Goal: Obtain resource: Download file/media

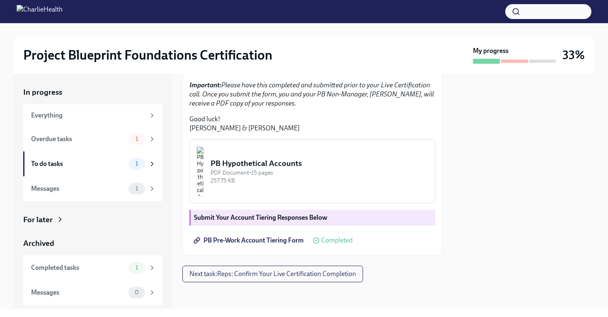
scroll to position [178, 0]
click at [117, 160] on div "To do tasks" at bounding box center [78, 164] width 94 height 9
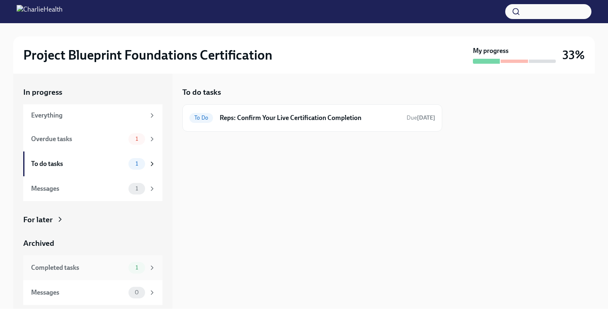
click at [109, 268] on div "Completed tasks" at bounding box center [78, 268] width 94 height 9
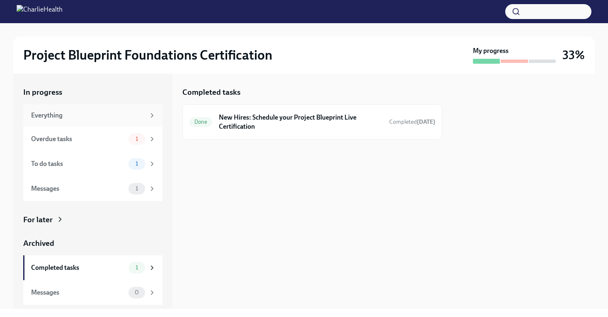
click at [74, 117] on div "Everything" at bounding box center [88, 115] width 114 height 9
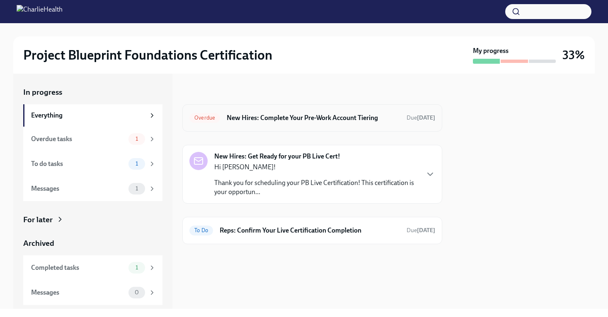
click at [312, 120] on h6 "New Hires: Complete Your Pre-Work Account Tiering" at bounding box center [313, 118] width 173 height 9
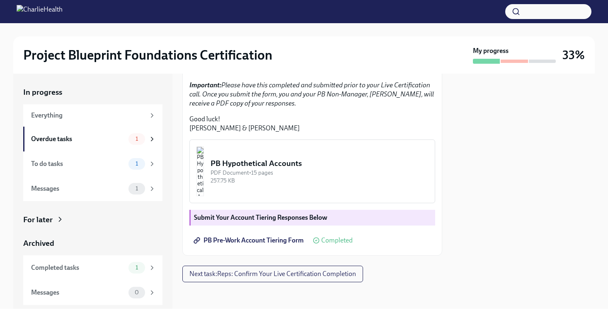
scroll to position [245, 0]
click at [247, 241] on span "PB Pre-Work Account Tiering Form" at bounding box center [249, 241] width 109 height 8
click at [286, 176] on div "PDF Document • 15 pages" at bounding box center [320, 173] width 218 height 8
